Goal: Task Accomplishment & Management: Complete application form

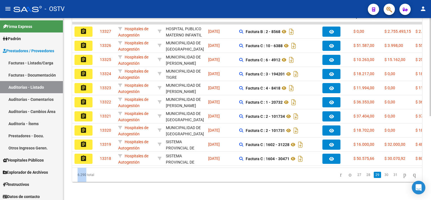
drag, startPoint x: 172, startPoint y: 165, endPoint x: 84, endPoint y: 170, distance: 87.7
click at [84, 170] on div "Acciones ID Area Razon Social Fc. Ingresada Comprobantes asociados Imputado Ger…" at bounding box center [247, 93] width 350 height 178
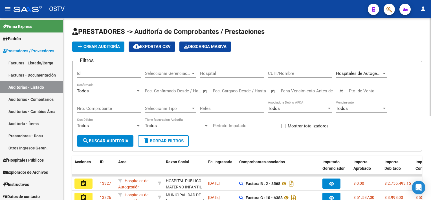
click at [108, 46] on span "add Crear Auditoría" at bounding box center [98, 46] width 43 height 5
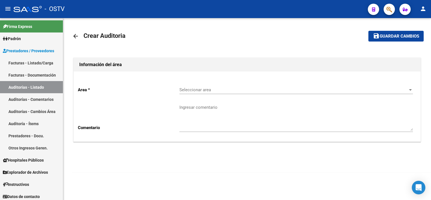
click at [207, 86] on div "Seleccionar area Seleccionar area" at bounding box center [296, 88] width 234 height 12
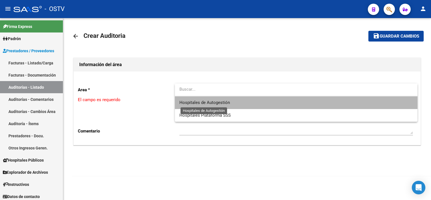
click at [204, 103] on span "Hospitales de Autogestión" at bounding box center [204, 102] width 51 height 5
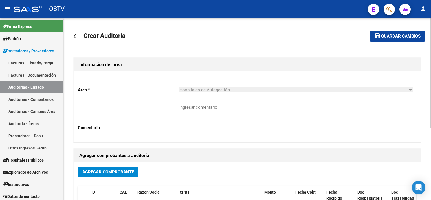
click at [134, 170] on button "Agregar Comprobante" at bounding box center [108, 172] width 61 height 10
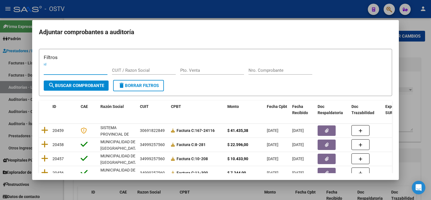
click at [275, 71] on input "Nro. Comprobante" at bounding box center [281, 70] width 64 height 5
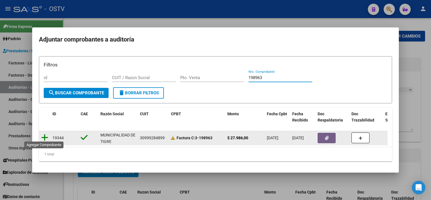
type input "198963"
click at [45, 133] on icon at bounding box center [44, 137] width 7 height 8
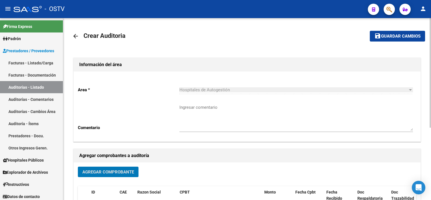
click at [388, 33] on button "save Guardar cambios" at bounding box center [397, 36] width 55 height 10
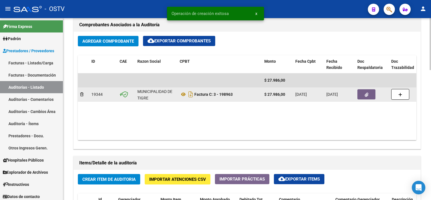
scroll to position [282, 0]
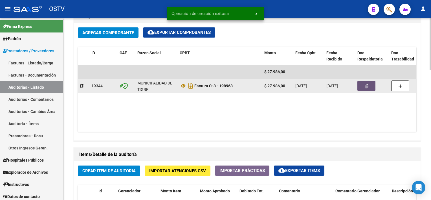
click at [369, 89] on button "button" at bounding box center [367, 86] width 18 height 10
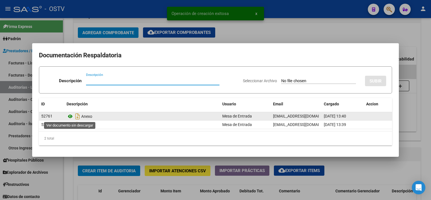
click at [72, 117] on icon at bounding box center [70, 116] width 7 height 7
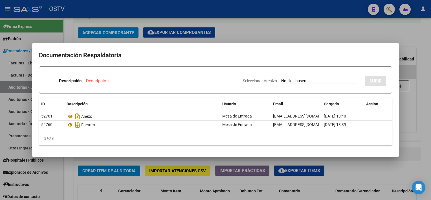
click at [426, 139] on div at bounding box center [215, 100] width 431 height 200
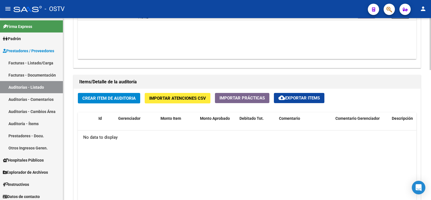
scroll to position [367, 0]
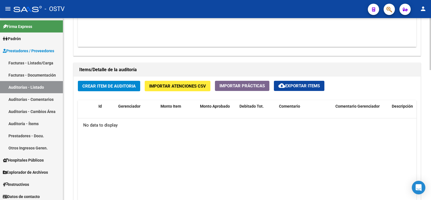
click at [91, 84] on span "Crear Item de Auditoria" at bounding box center [108, 86] width 53 height 5
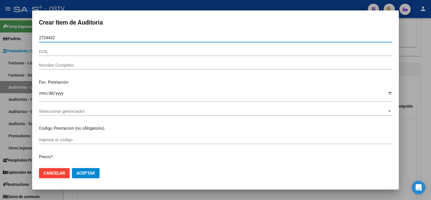
type input "27244325"
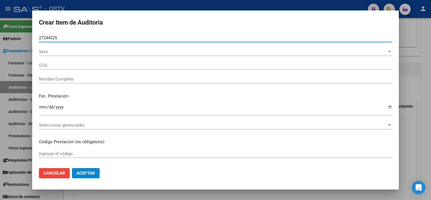
type input "20272443255"
type input "[PERSON_NAME] -"
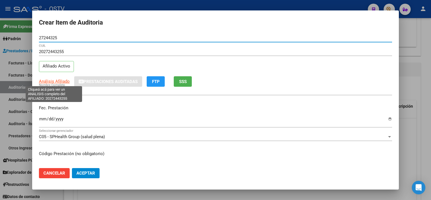
type input "27244325"
click at [53, 80] on span "Análisis Afiliado" at bounding box center [54, 81] width 31 height 5
type textarea "20272443255"
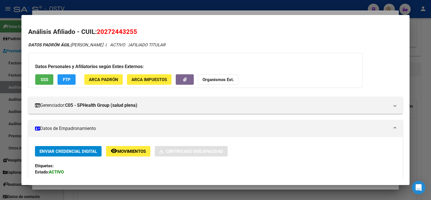
click at [45, 78] on span "SSS" at bounding box center [45, 79] width 8 height 5
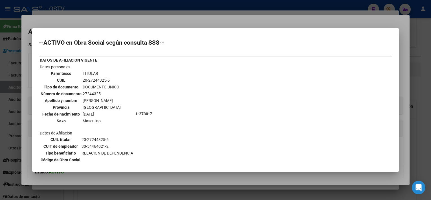
click at [210, 179] on div at bounding box center [215, 100] width 431 height 200
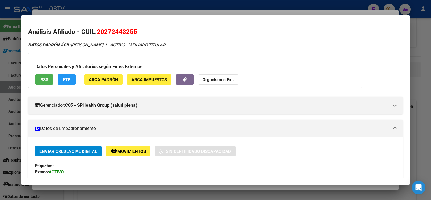
click at [147, 187] on div at bounding box center [215, 100] width 431 height 200
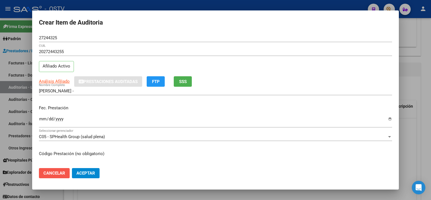
click at [67, 171] on button "Cancelar" at bounding box center [54, 173] width 31 height 10
